Goal: Task Accomplishment & Management: Manage account settings

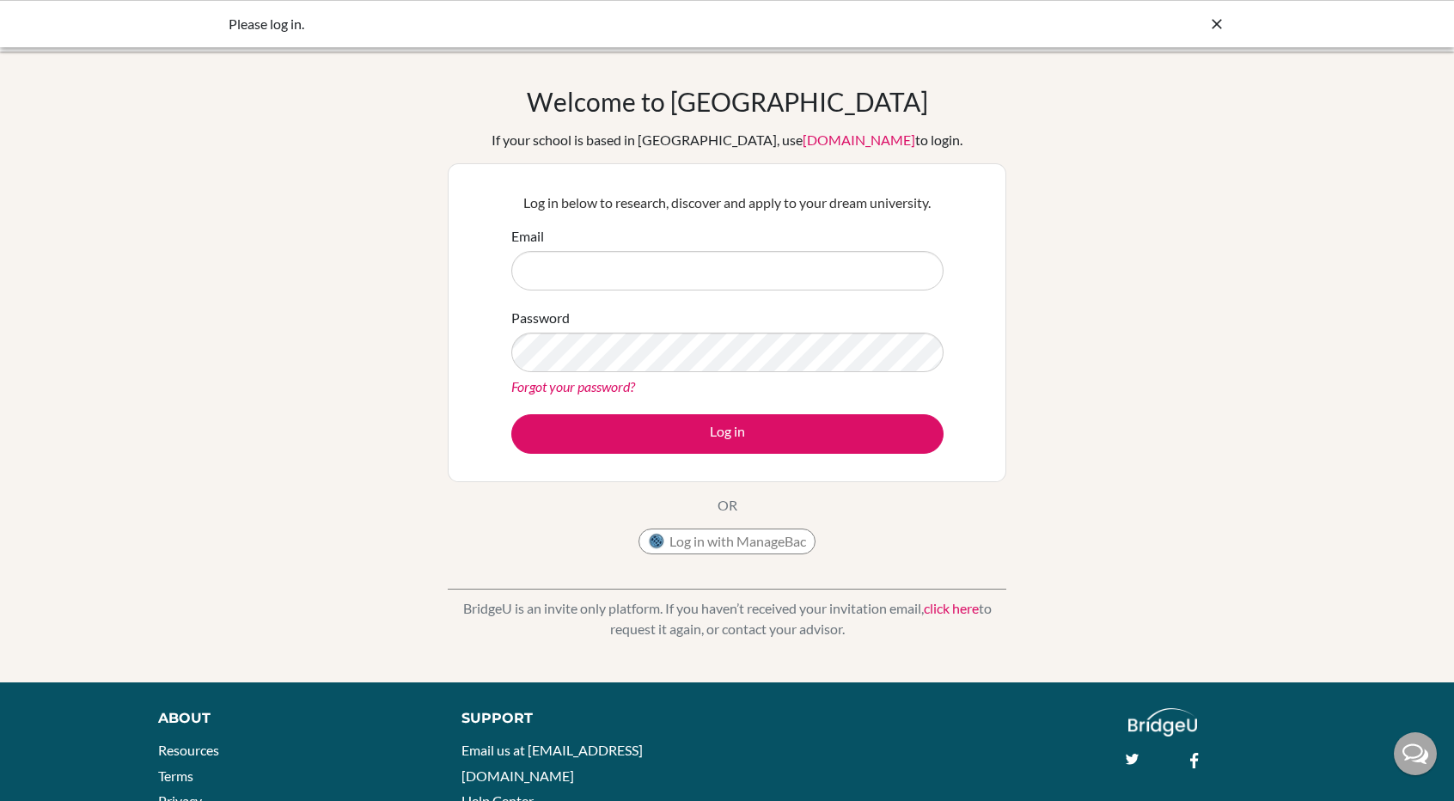
click at [744, 256] on input "Email" at bounding box center [727, 271] width 432 height 40
type input "[PERSON_NAME][EMAIL_ADDRESS][DOMAIN_NAME]"
click at [511, 414] on button "Log in" at bounding box center [727, 434] width 432 height 40
click at [701, 534] on button "Log in with ManageBac" at bounding box center [726, 541] width 177 height 26
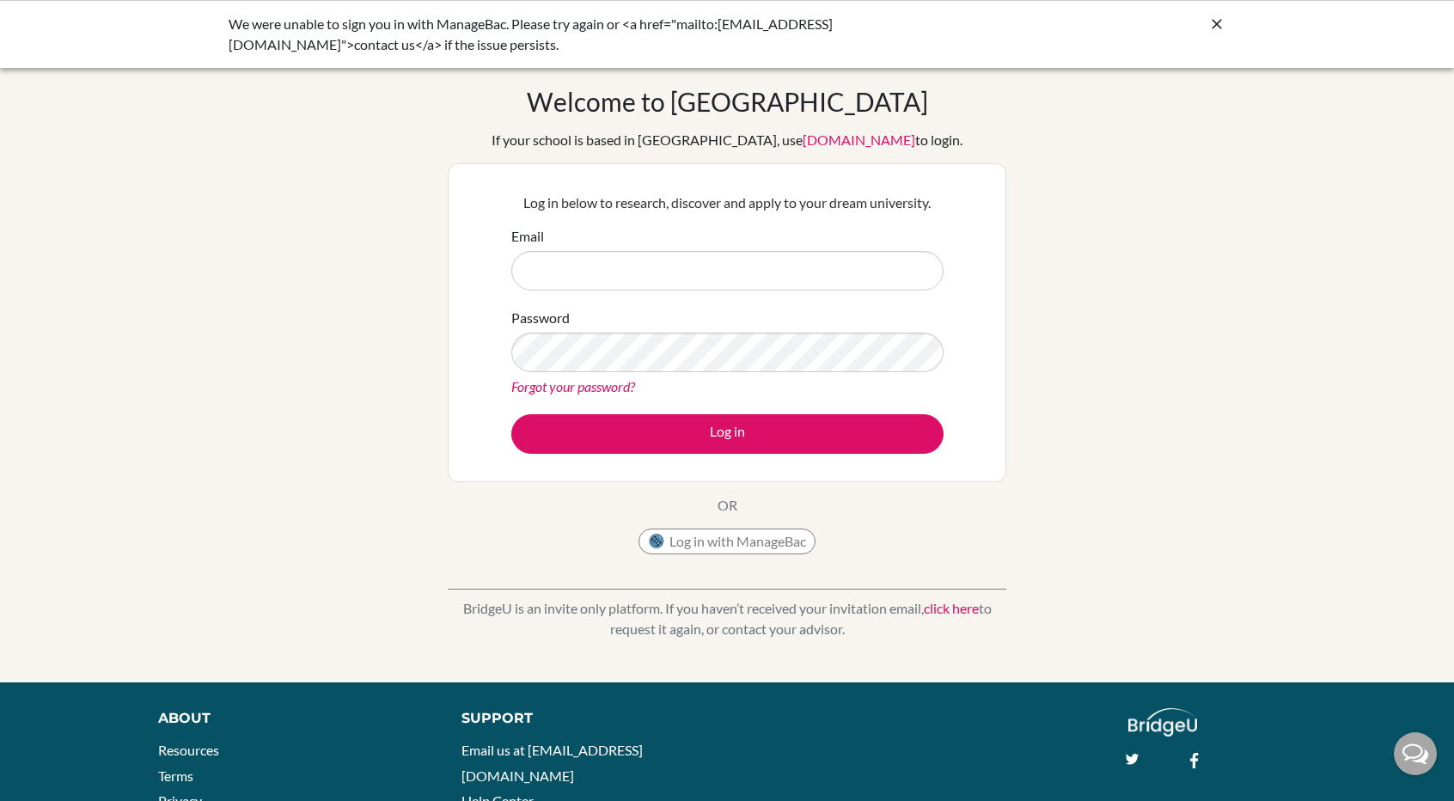
click at [594, 387] on link "Forgot your password?" at bounding box center [573, 386] width 124 height 16
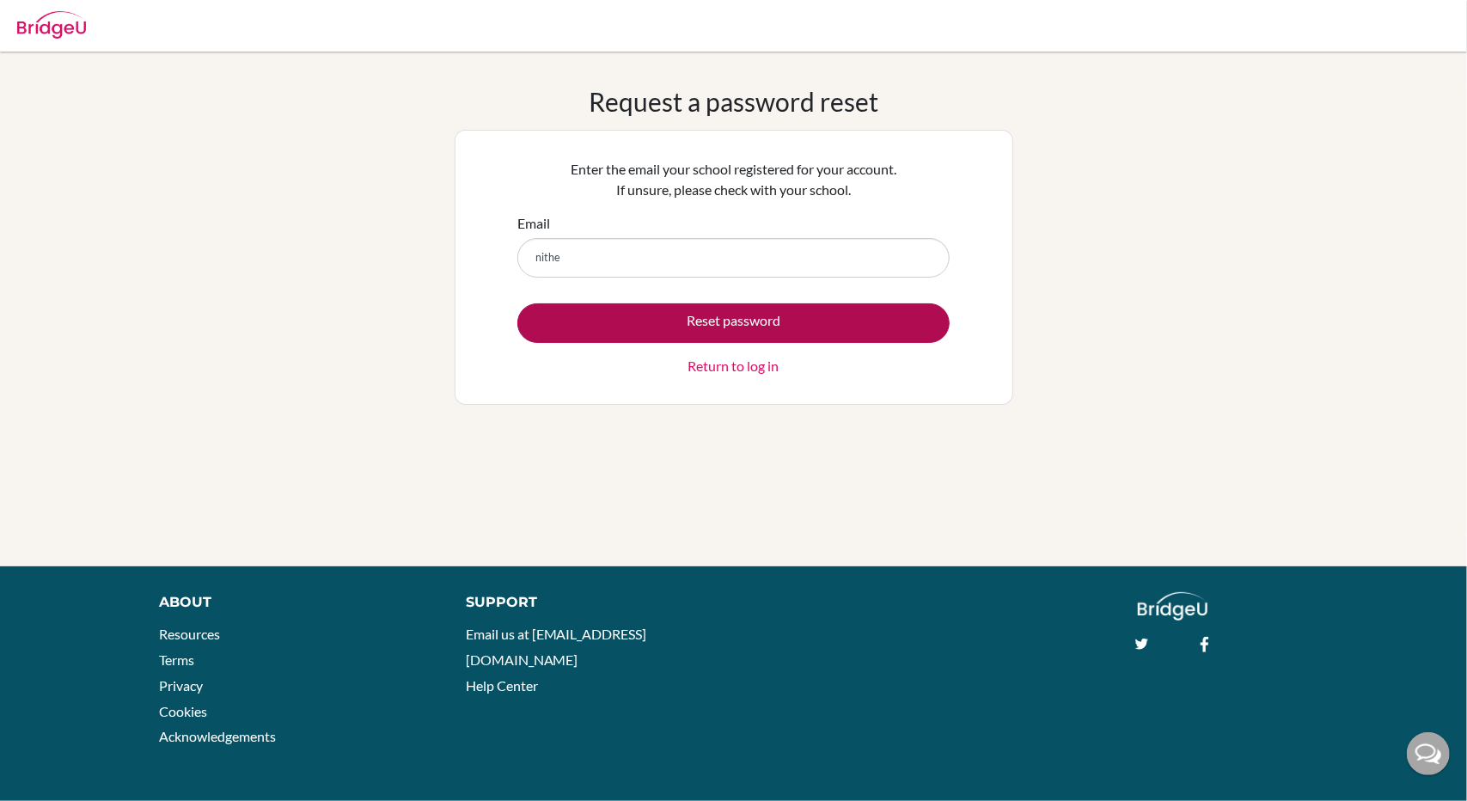
type input "[PERSON_NAME][EMAIL_ADDRESS][DOMAIN_NAME]"
click at [687, 327] on button "Reset password" at bounding box center [733, 323] width 432 height 40
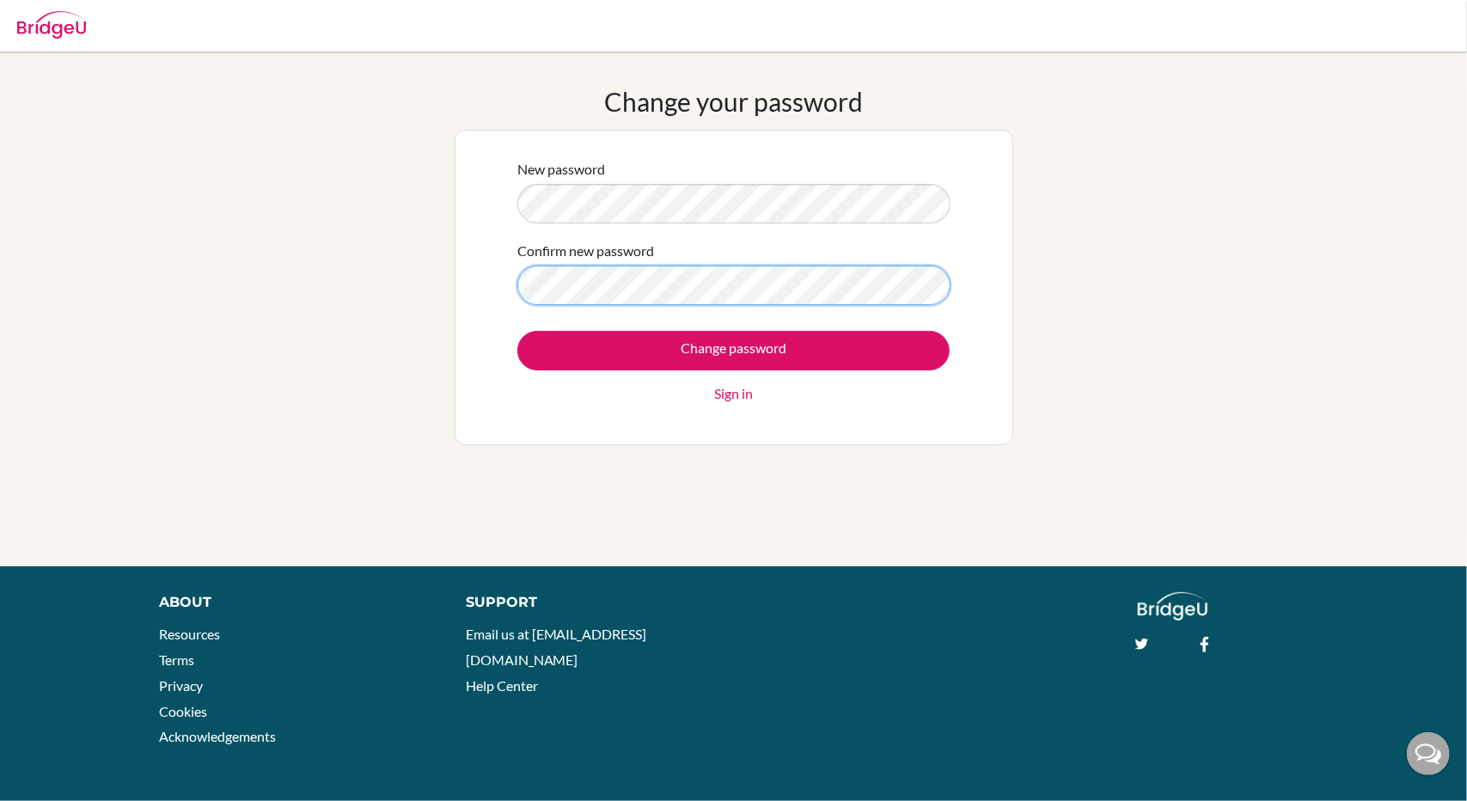
click at [517, 331] on input "Change password" at bounding box center [733, 351] width 432 height 40
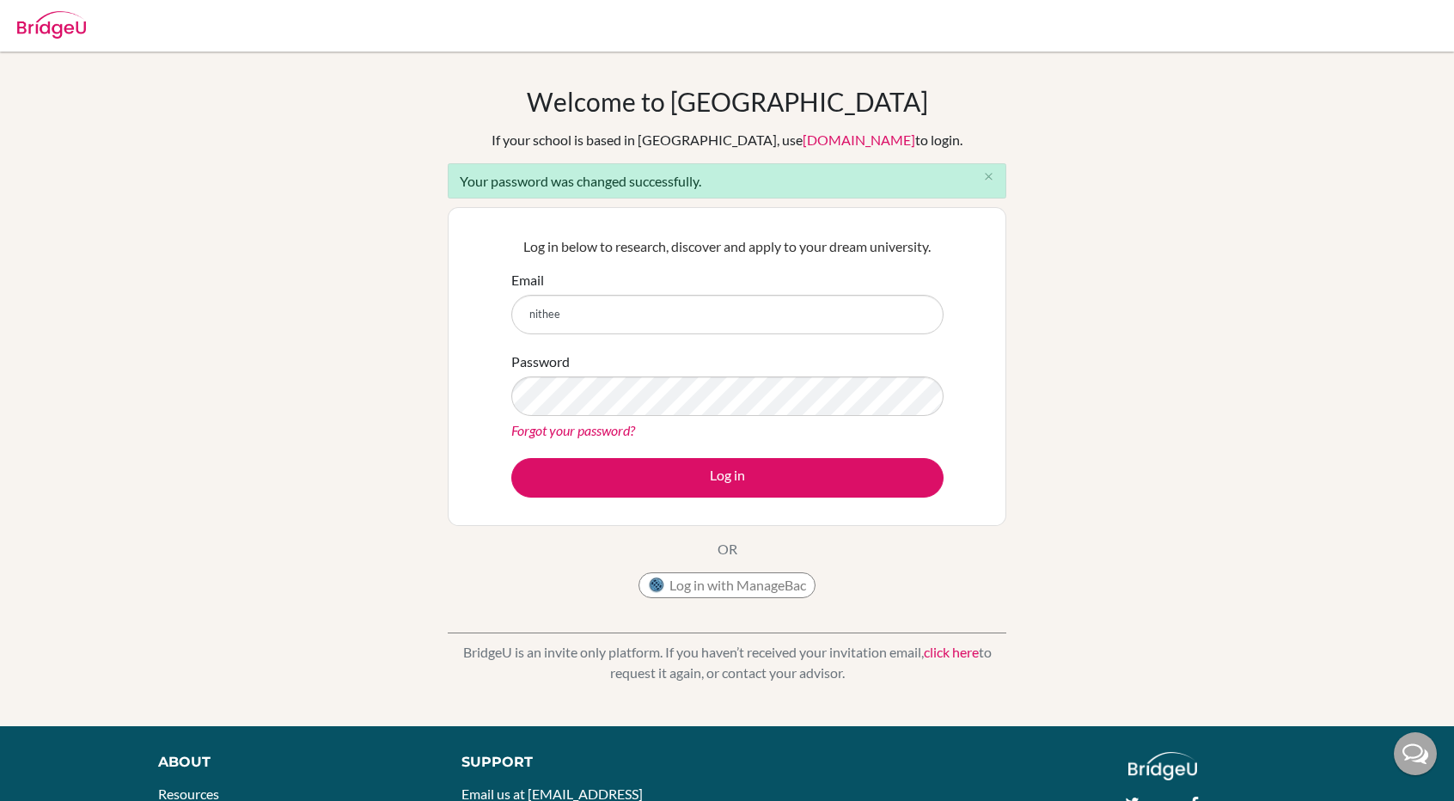
type input "[PERSON_NAME][EMAIL_ADDRESS][DOMAIN_NAME]"
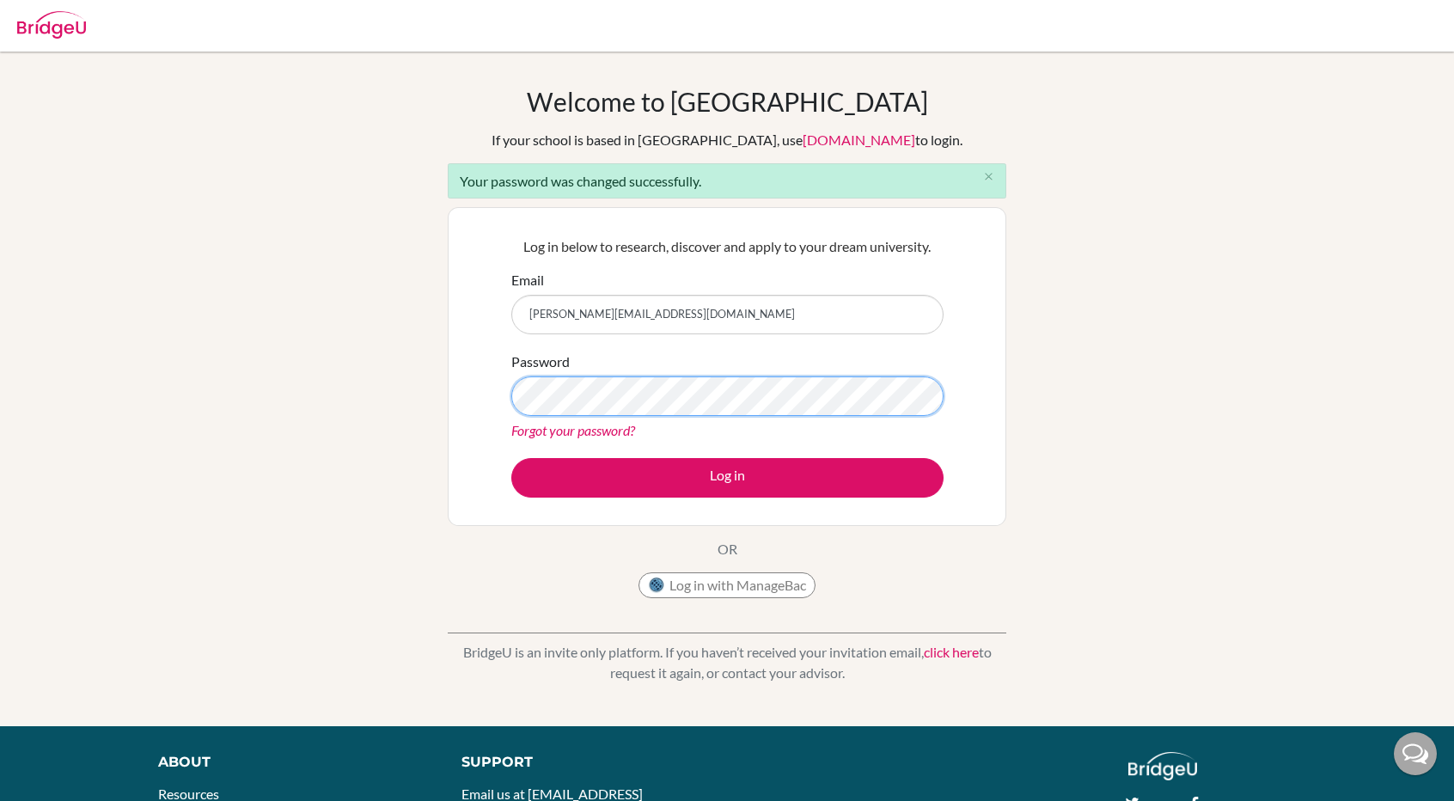
click at [511, 458] on button "Log in" at bounding box center [727, 478] width 432 height 40
